Goal: Information Seeking & Learning: Learn about a topic

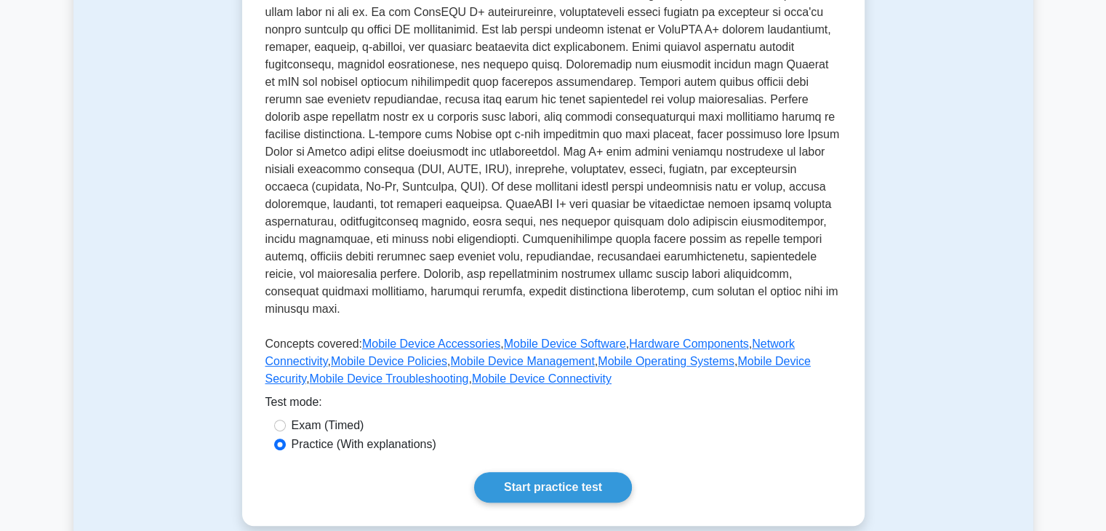
scroll to position [358, 0]
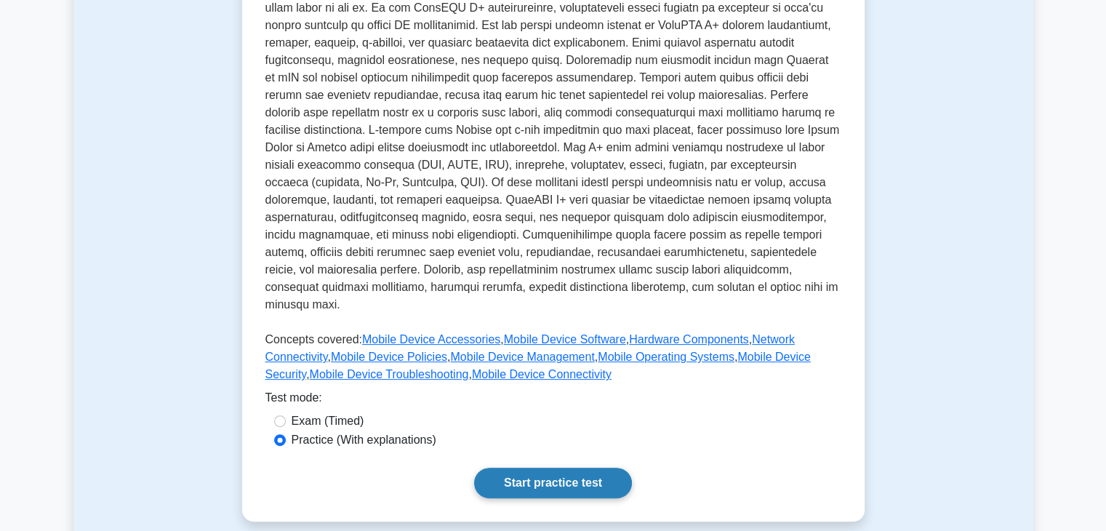
click at [599, 468] on link "Start practice test" at bounding box center [553, 483] width 158 height 31
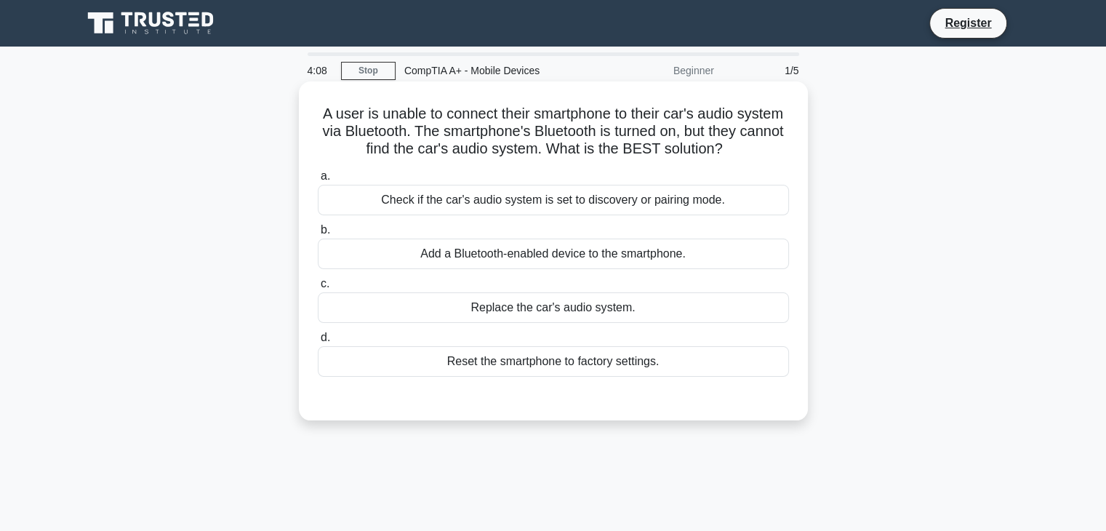
click at [733, 210] on div "Check if the car's audio system is set to discovery or pairing mode." at bounding box center [553, 200] width 471 height 31
click at [318, 181] on input "a. Check if the car's audio system is set to discovery or pairing mode." at bounding box center [318, 176] width 0 height 9
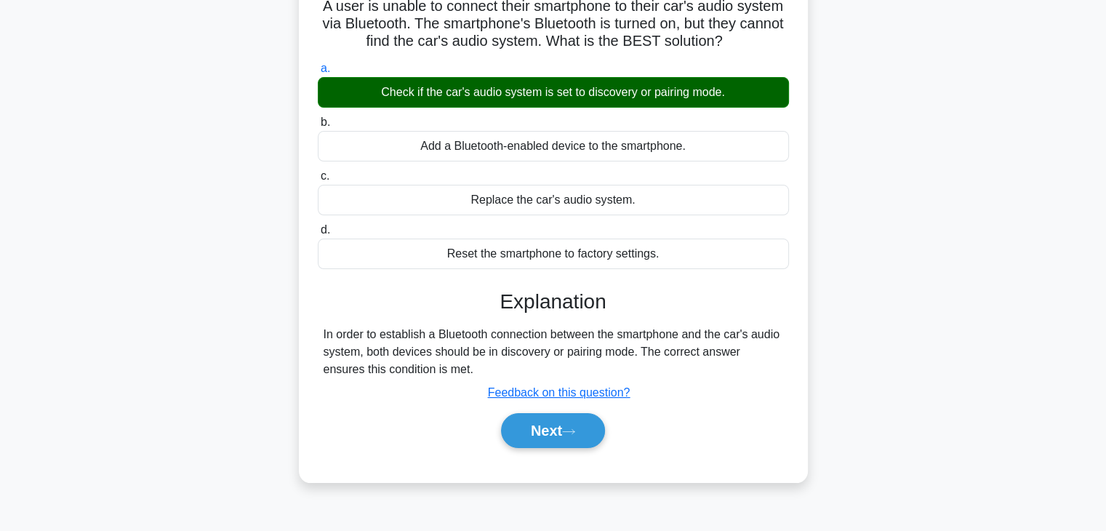
scroll to position [111, 0]
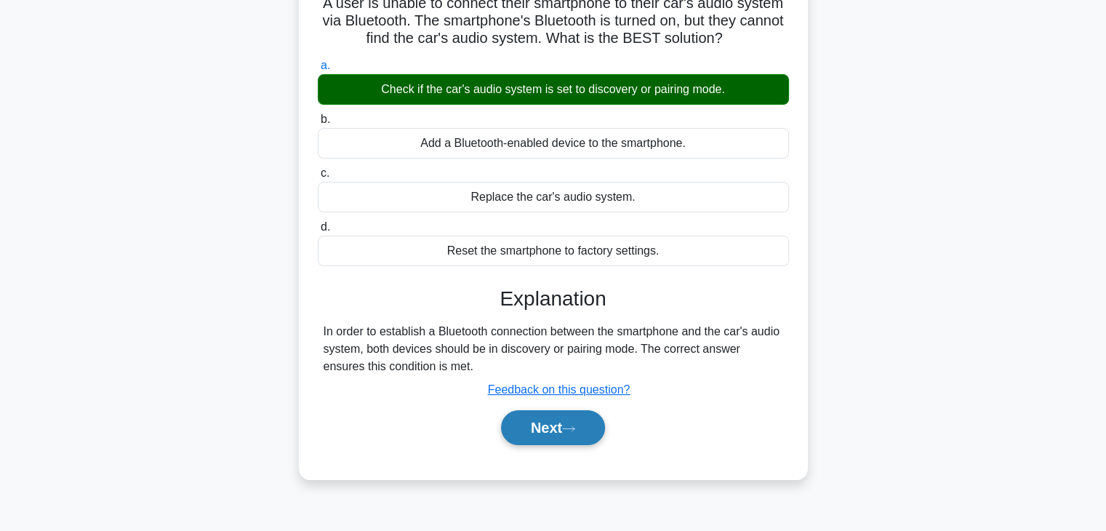
click at [567, 431] on button "Next" at bounding box center [553, 427] width 104 height 35
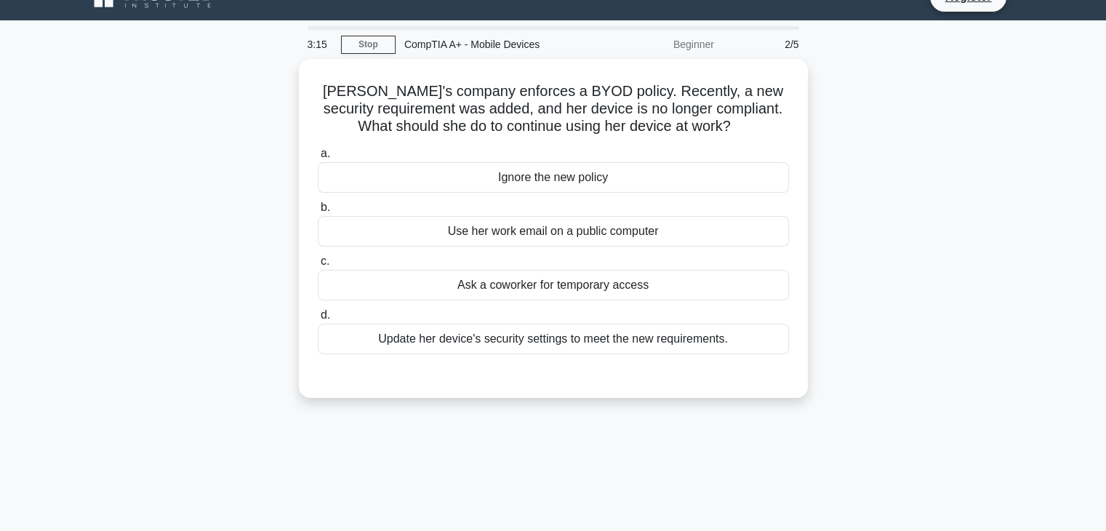
scroll to position [28, 0]
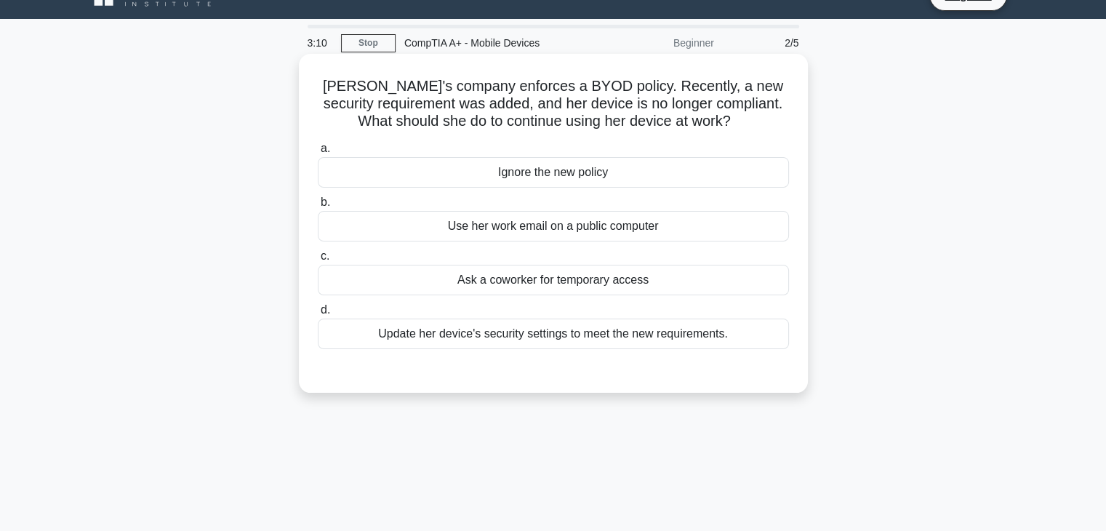
click at [717, 338] on div "Update her device's security settings to meet the new requirements." at bounding box center [553, 334] width 471 height 31
click at [318, 315] on input "d. Update her device's security settings to meet the new requirements." at bounding box center [318, 310] width 0 height 9
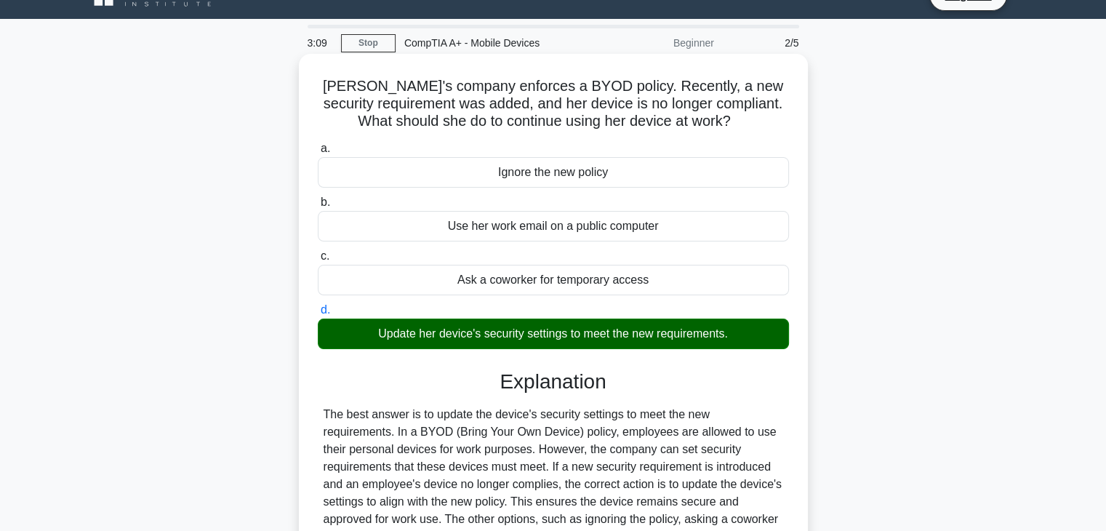
scroll to position [255, 0]
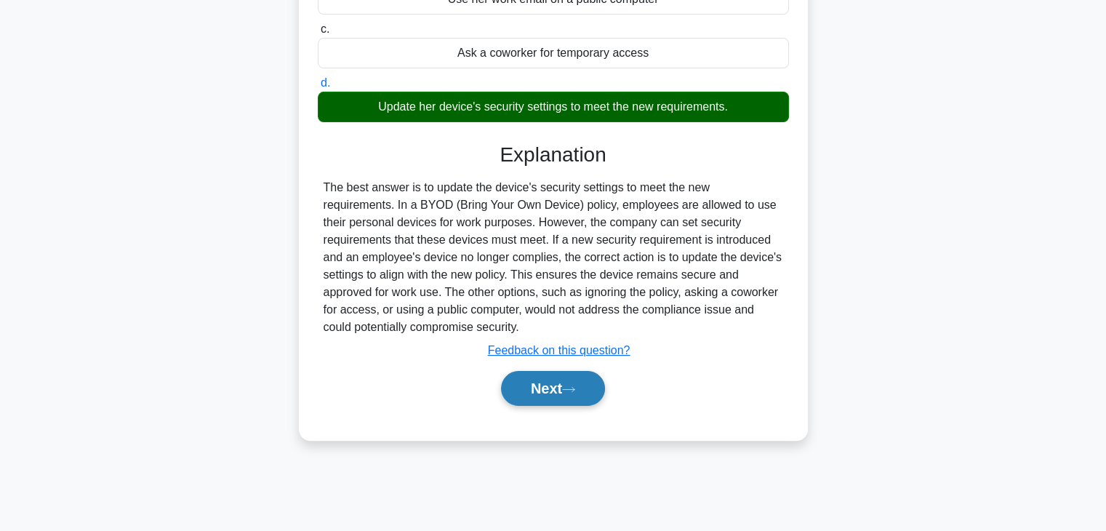
click at [575, 391] on icon at bounding box center [568, 390] width 13 height 8
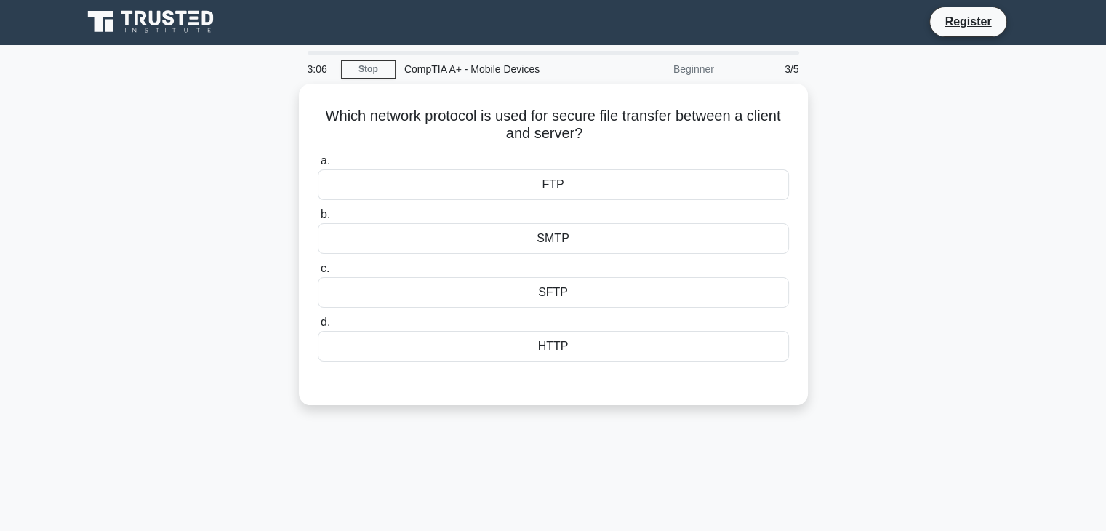
scroll to position [0, 0]
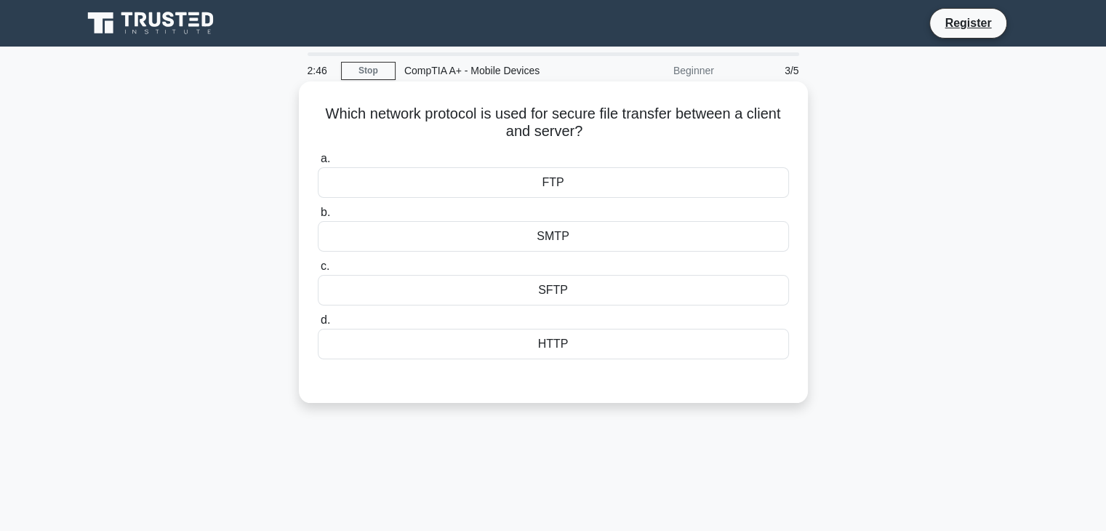
click at [563, 181] on div "FTP" at bounding box center [553, 182] width 471 height 31
click at [318, 164] on input "a. FTP" at bounding box center [318, 158] width 0 height 9
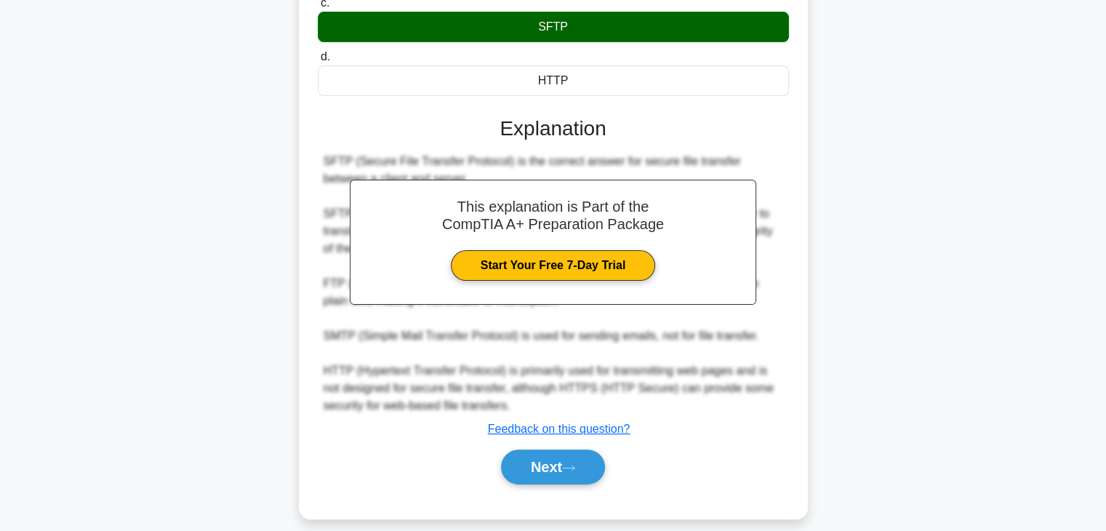
scroll to position [279, 0]
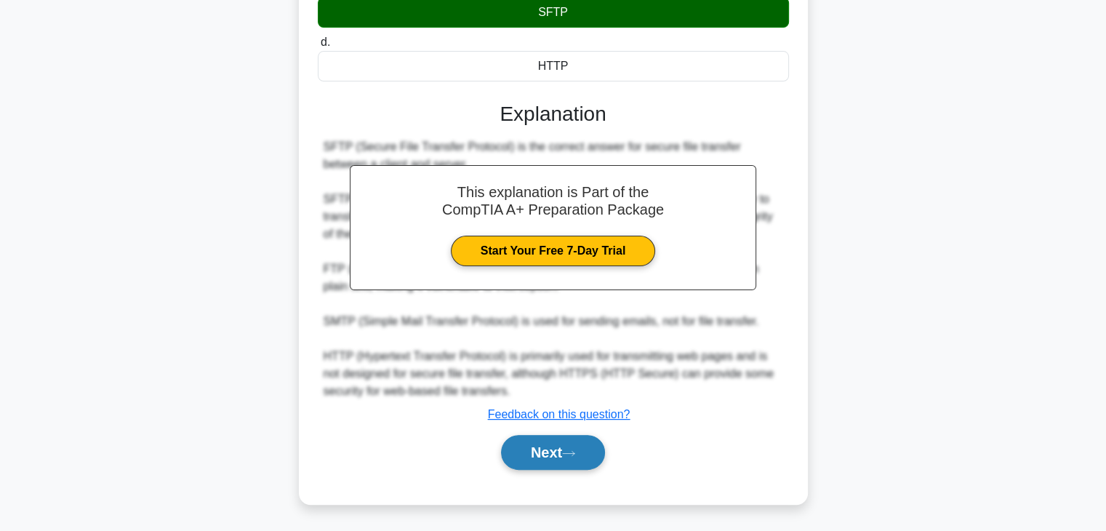
click at [569, 452] on icon at bounding box center [568, 454] width 13 height 8
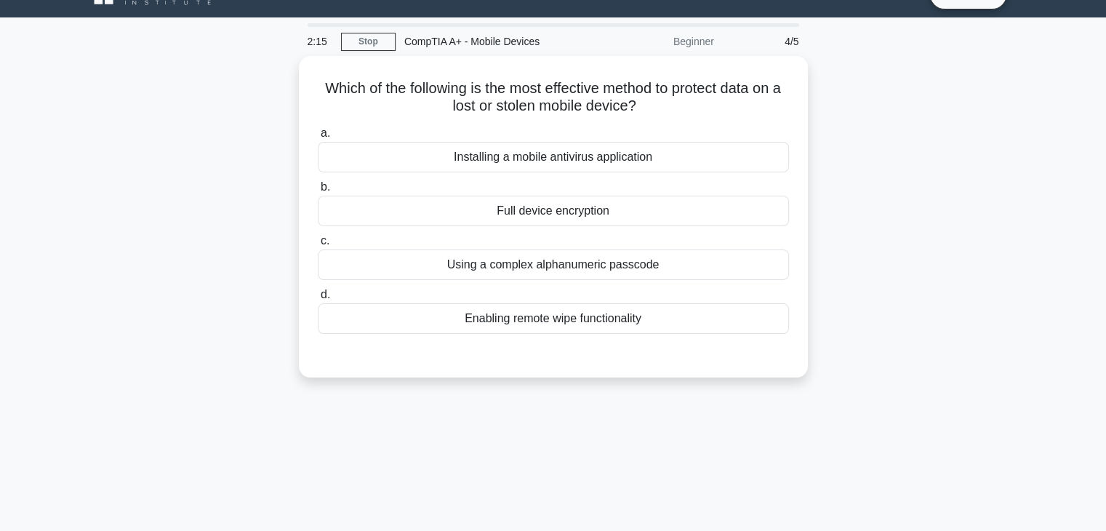
scroll to position [0, 0]
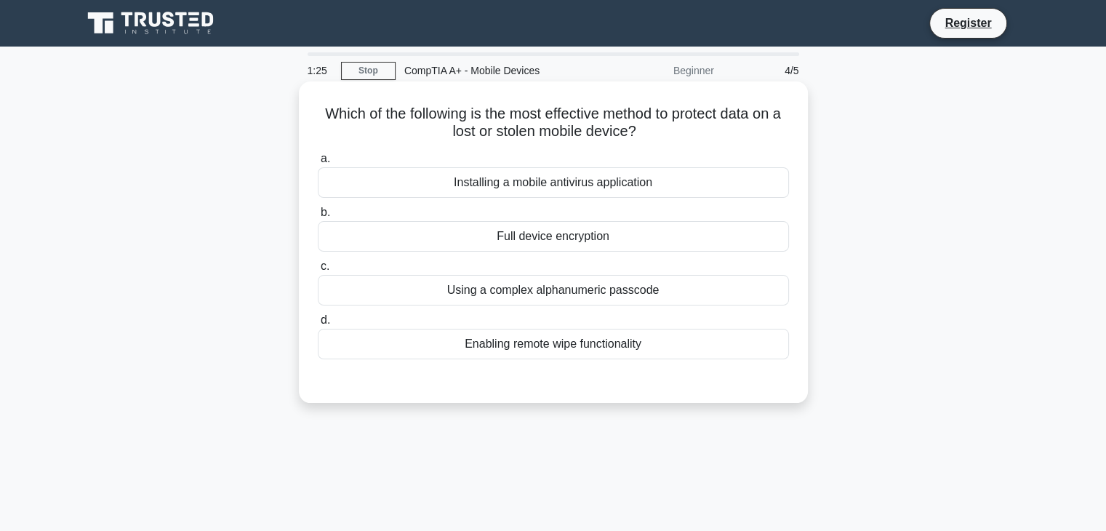
click at [614, 295] on div "Using a complex alphanumeric passcode" at bounding box center [553, 290] width 471 height 31
click at [318, 271] on input "c. Using a complex alphanumeric passcode" at bounding box center [318, 266] width 0 height 9
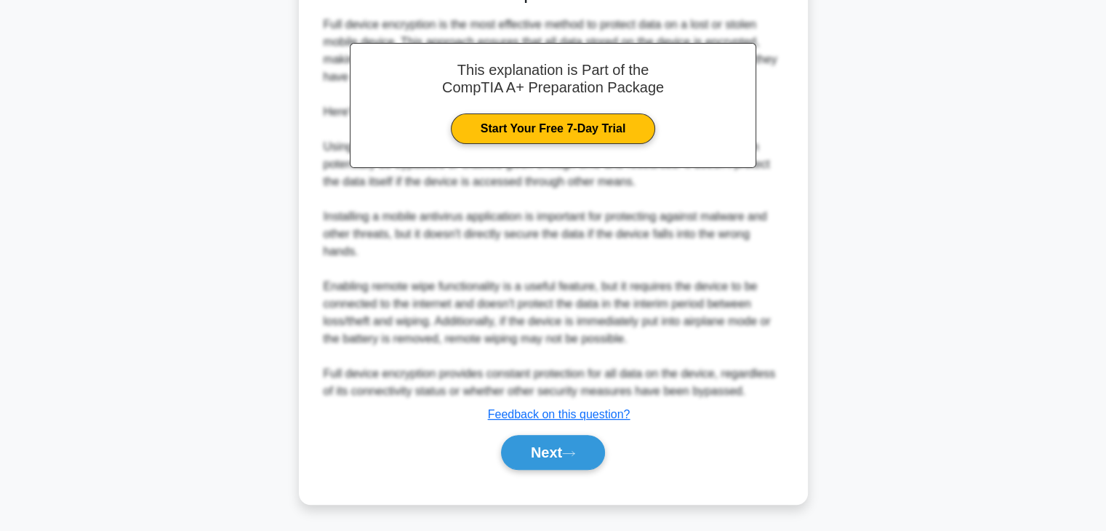
scroll to position [401, 0]
click at [580, 460] on button "Next" at bounding box center [553, 453] width 104 height 35
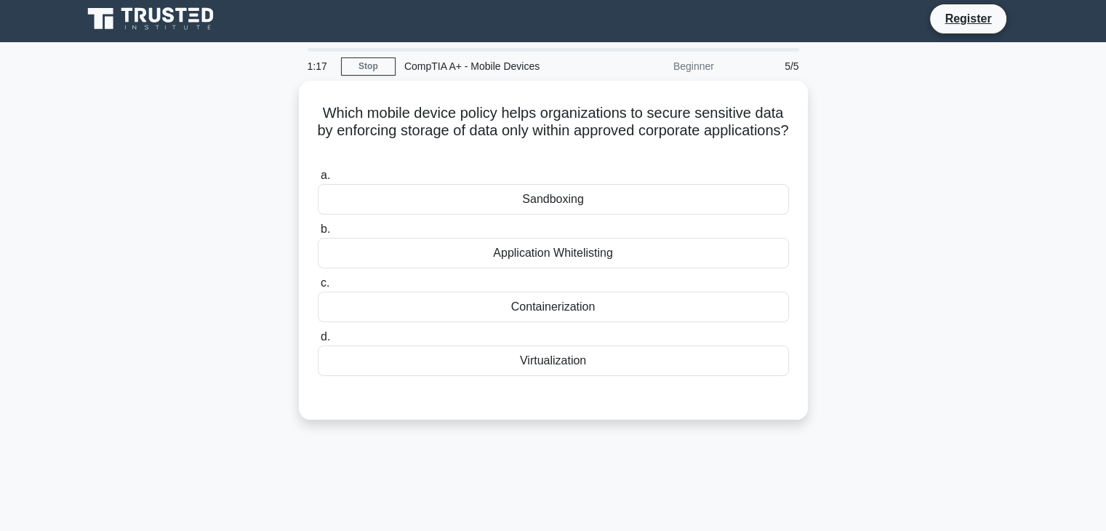
scroll to position [0, 0]
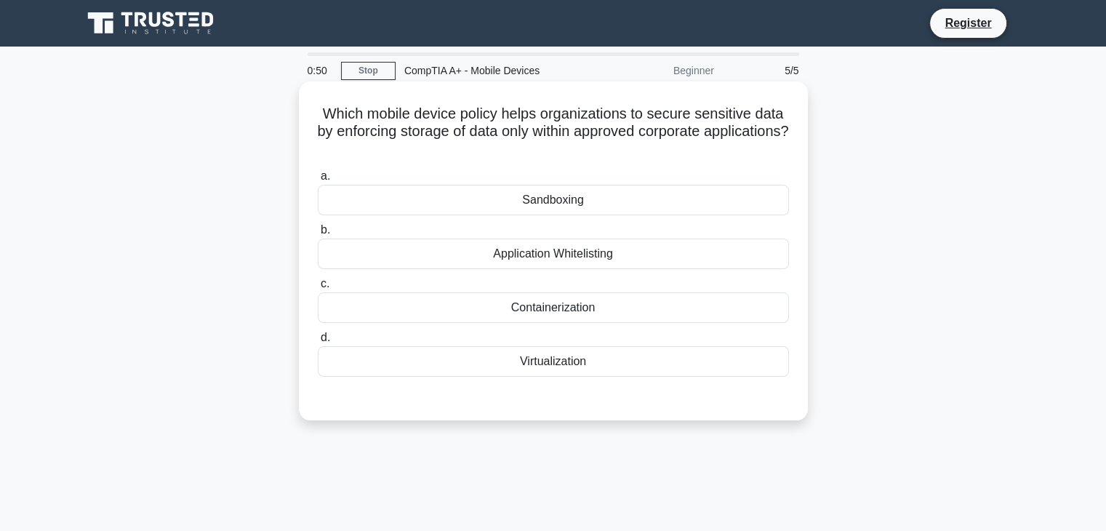
click at [576, 364] on div "Virtualization" at bounding box center [553, 361] width 471 height 31
click at [318, 343] on input "d. Virtualization" at bounding box center [318, 337] width 0 height 9
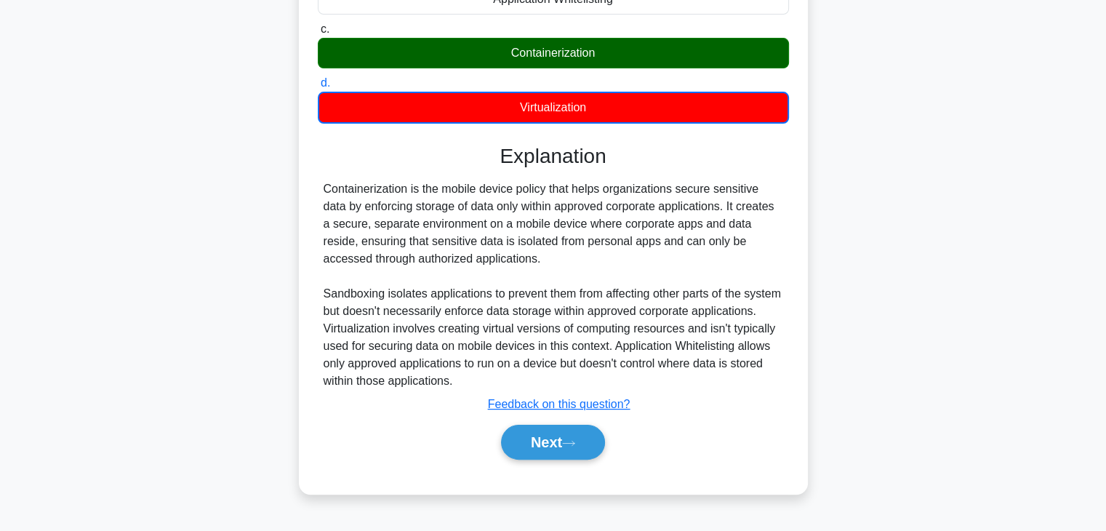
scroll to position [255, 0]
click at [559, 444] on button "Next" at bounding box center [553, 442] width 104 height 35
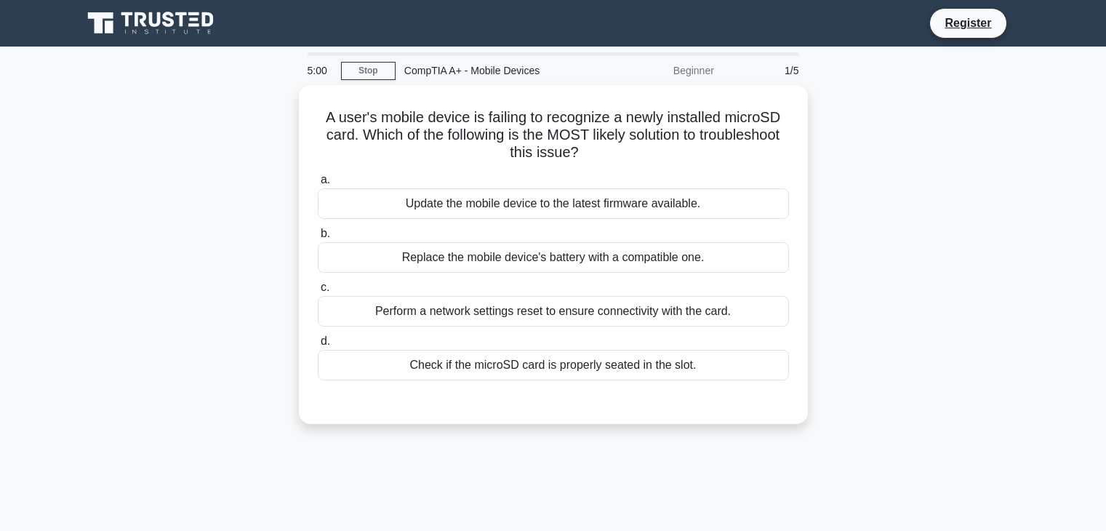
scroll to position [255, 0]
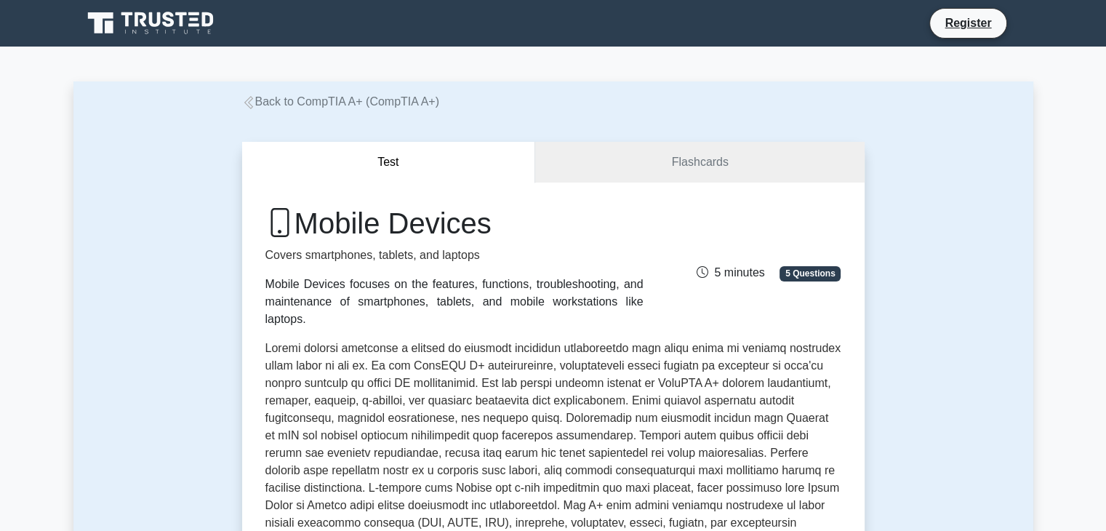
scroll to position [95, 0]
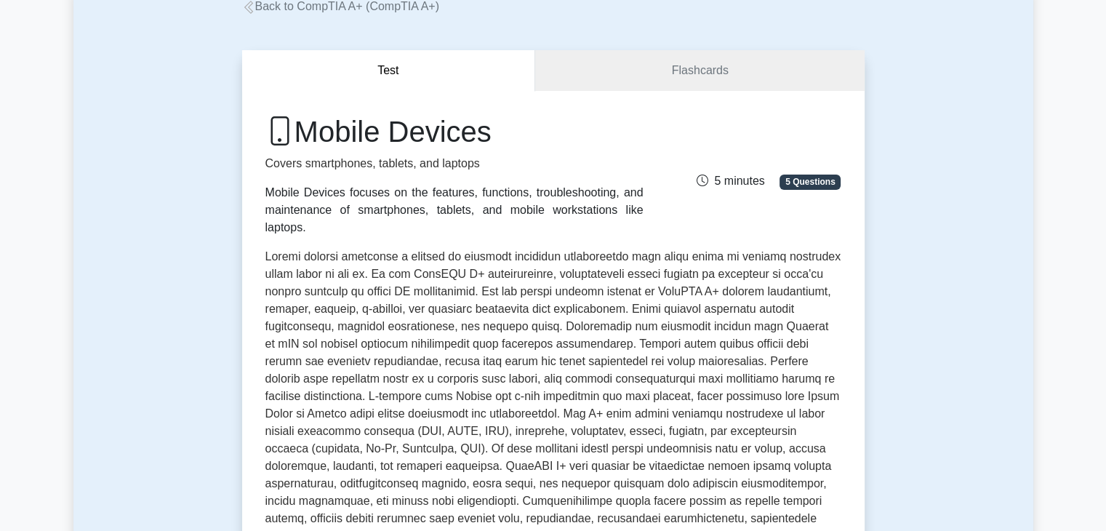
click at [604, 47] on div "Test Flashcards Mobile Devices Covers smartphones, tablets, and laptops Mobile …" at bounding box center [553, 418] width 640 height 807
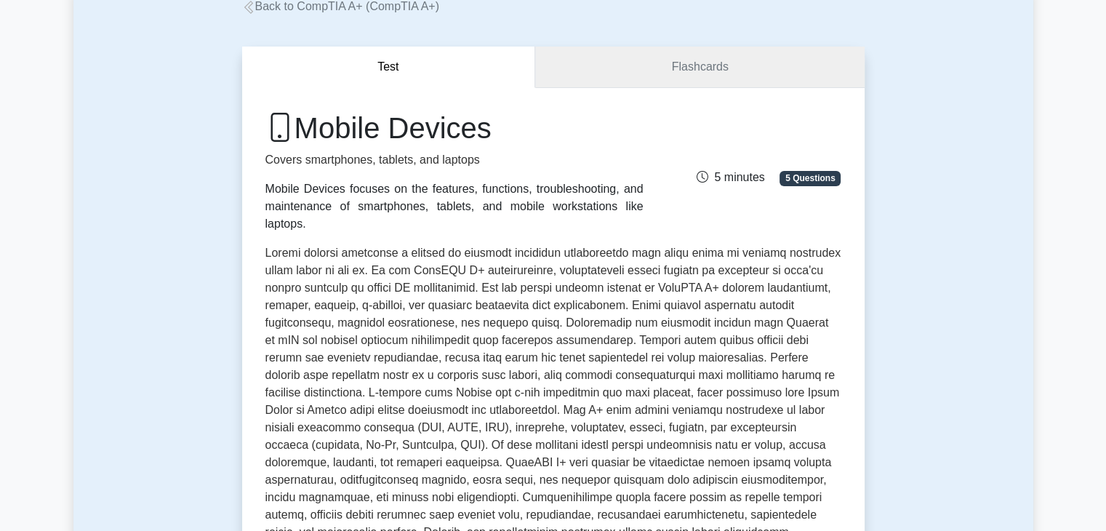
click at [615, 63] on link "Flashcards" at bounding box center [699, 67] width 329 height 41
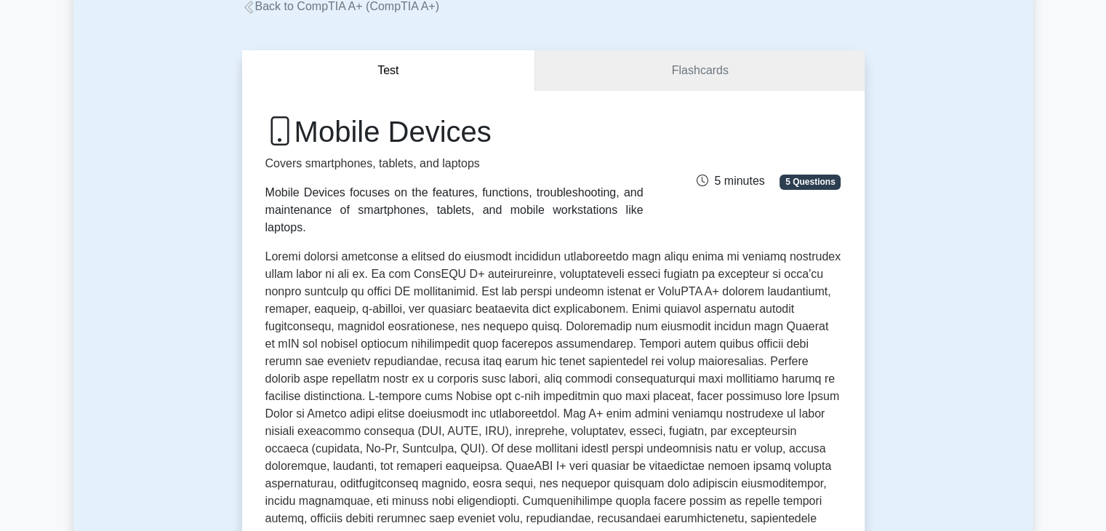
click at [250, 13] on icon at bounding box center [248, 7] width 9 height 13
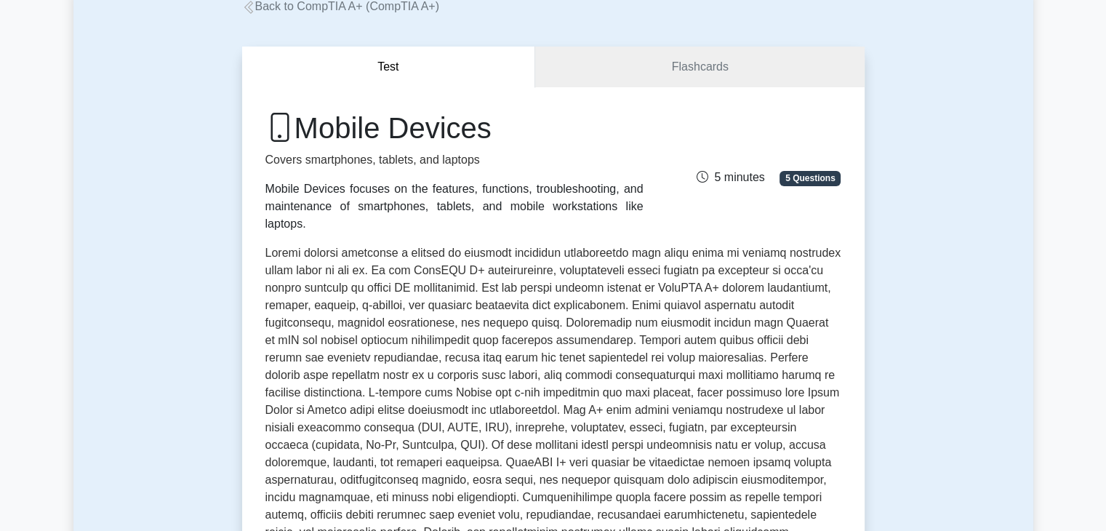
scroll to position [0, 0]
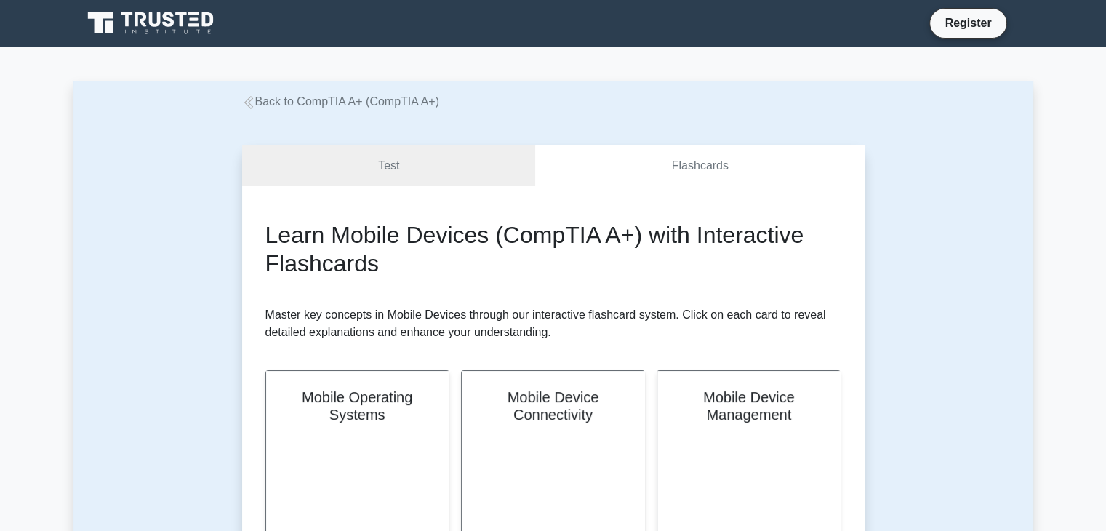
scroll to position [271, 0]
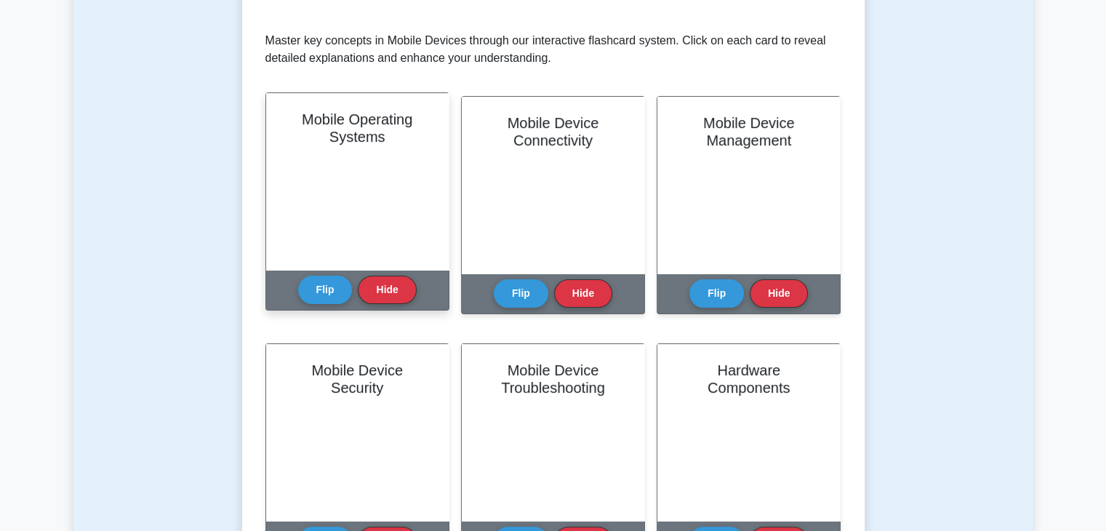
click at [402, 158] on div "Mobile Operating Systems" at bounding box center [357, 181] width 183 height 177
click at [357, 134] on h2 "Mobile Operating Systems" at bounding box center [358, 128] width 148 height 35
click at [333, 285] on button "Flip" at bounding box center [325, 289] width 55 height 28
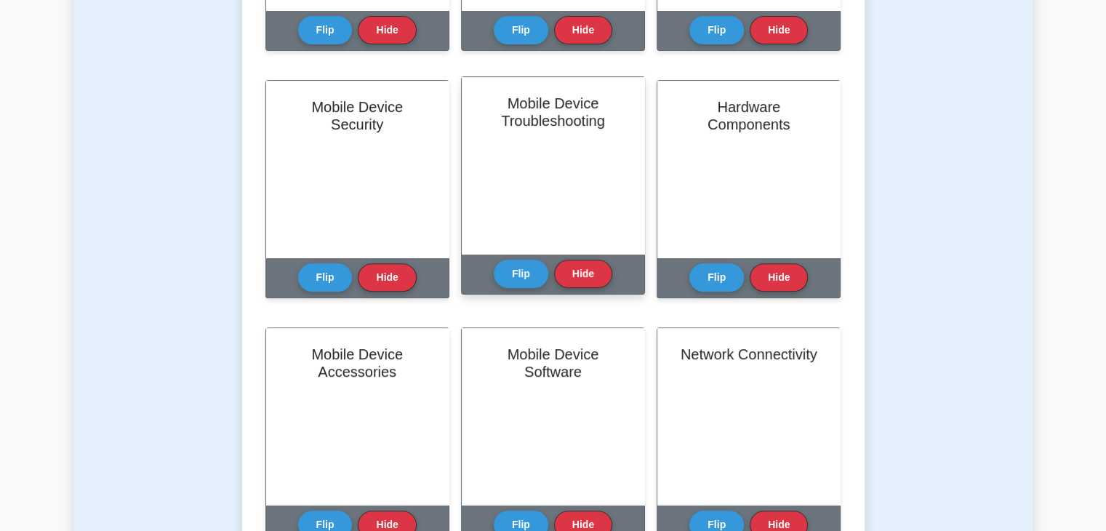
scroll to position [532, 0]
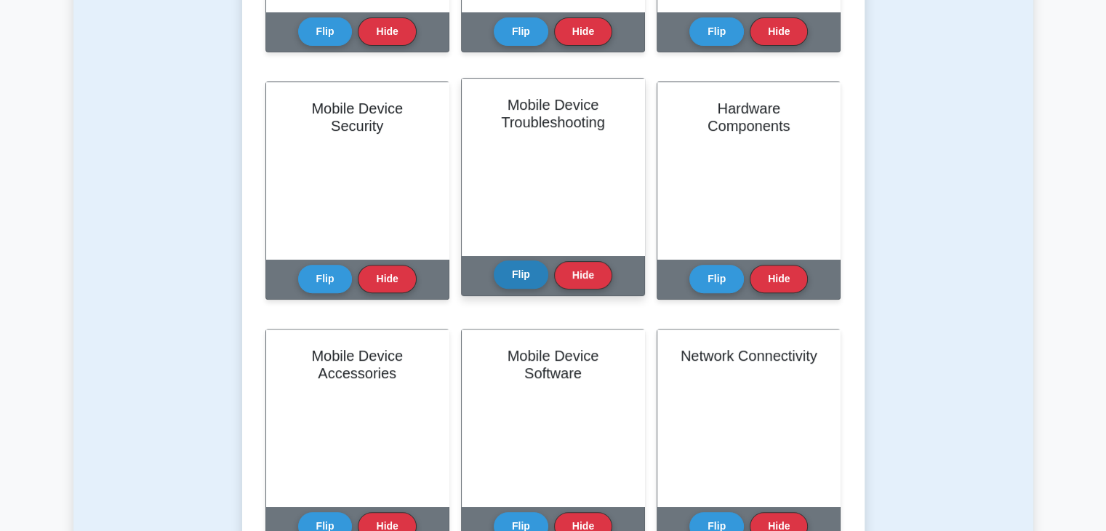
click at [519, 281] on button "Flip" at bounding box center [521, 274] width 55 height 28
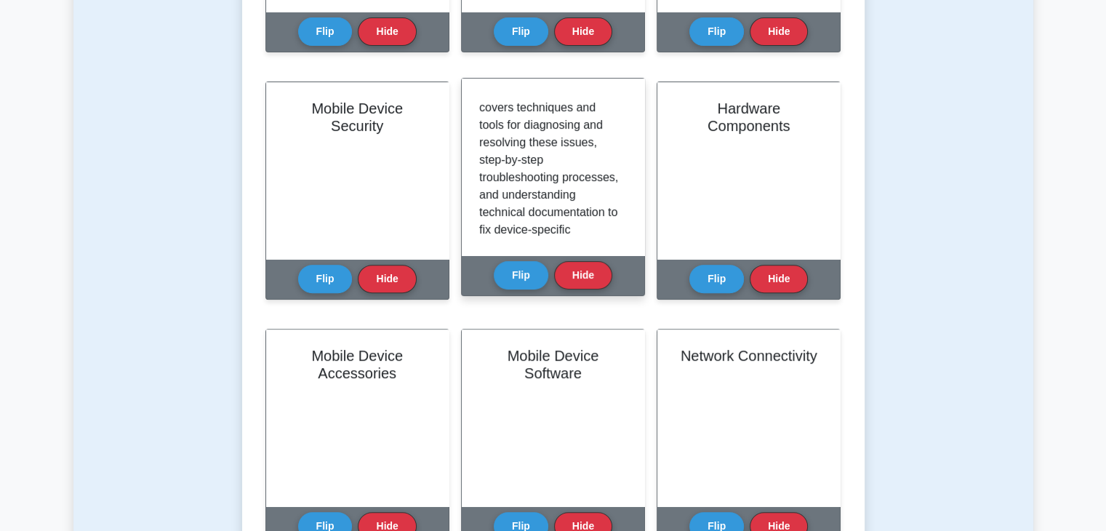
scroll to position [428, 0]
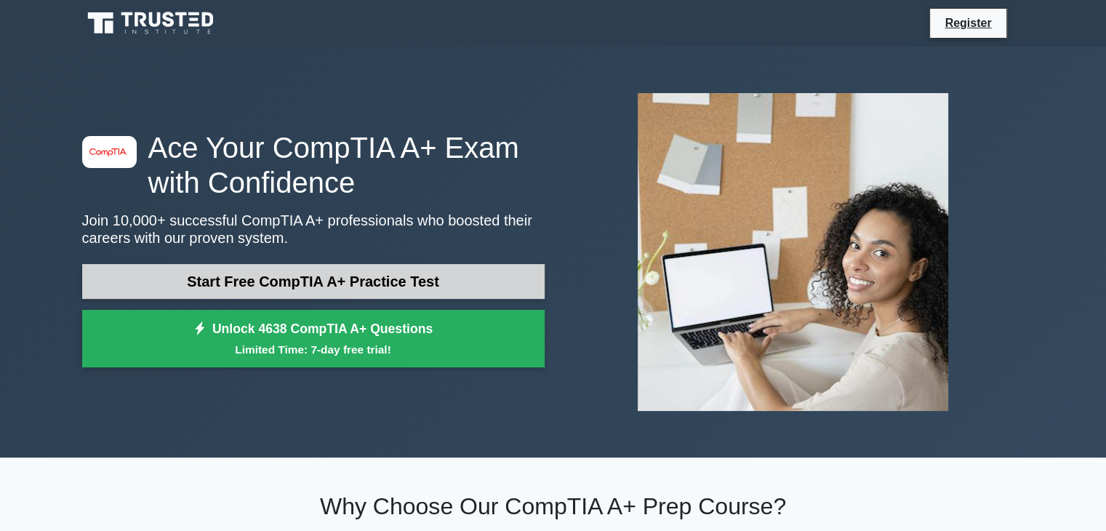
click at [358, 276] on link "Start Free CompTIA A+ Practice Test" at bounding box center [313, 281] width 463 height 35
